Goal: Find specific page/section: Find specific page/section

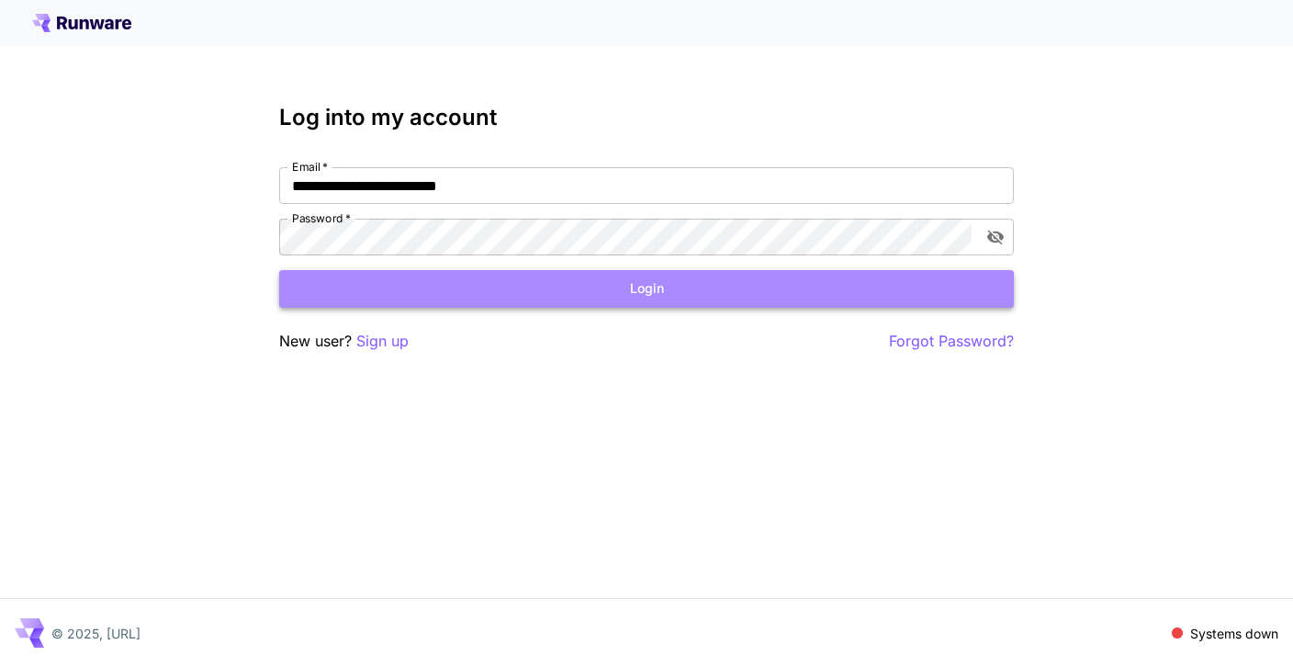
click at [634, 294] on button "Login" at bounding box center [646, 289] width 735 height 38
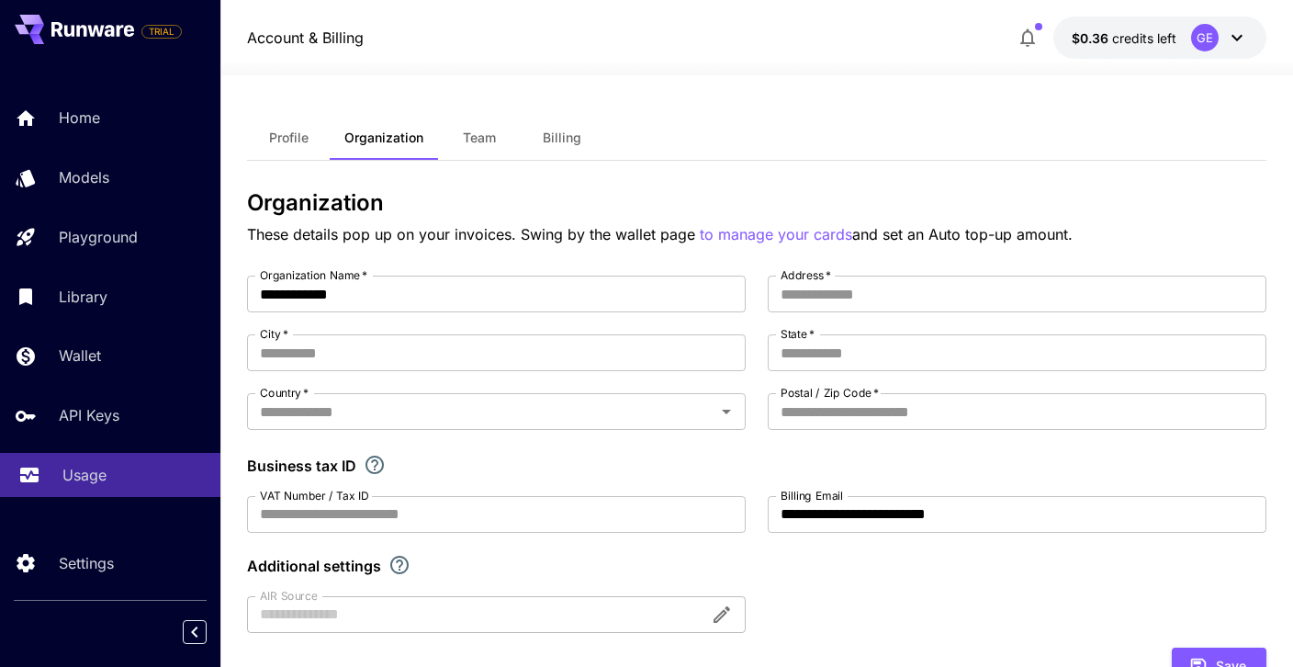
click at [176, 480] on div "Usage" at bounding box center [133, 475] width 143 height 22
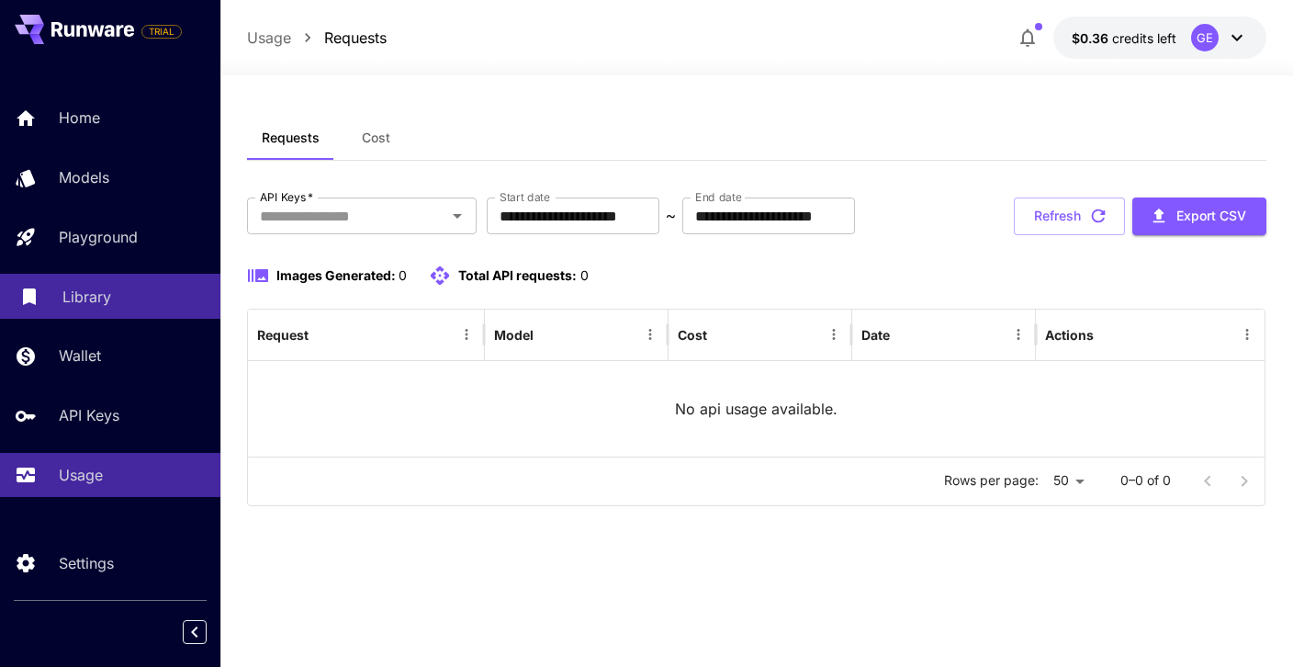
click at [111, 308] on div "Library" at bounding box center [133, 297] width 143 height 22
